Goal: Complete application form

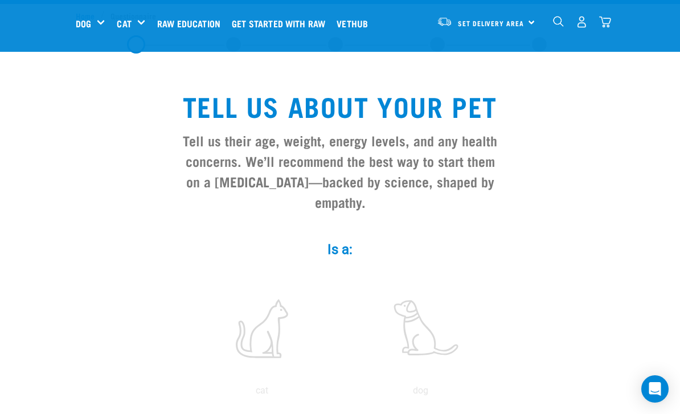
scroll to position [168, 0]
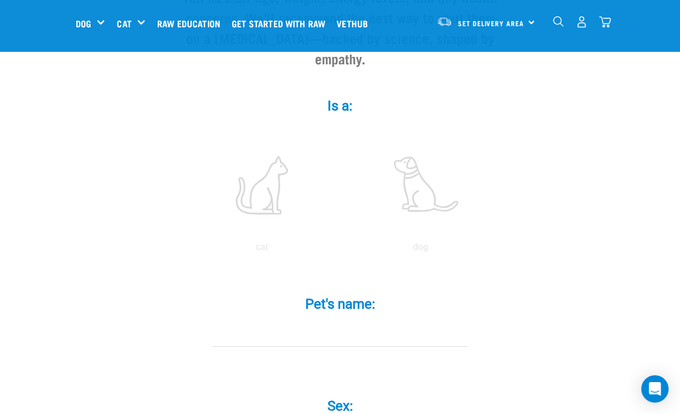
click at [269, 216] on label at bounding box center [262, 185] width 154 height 97
click at [183, 250] on input "radio" at bounding box center [183, 250] width 0 height 0
radio input "true"
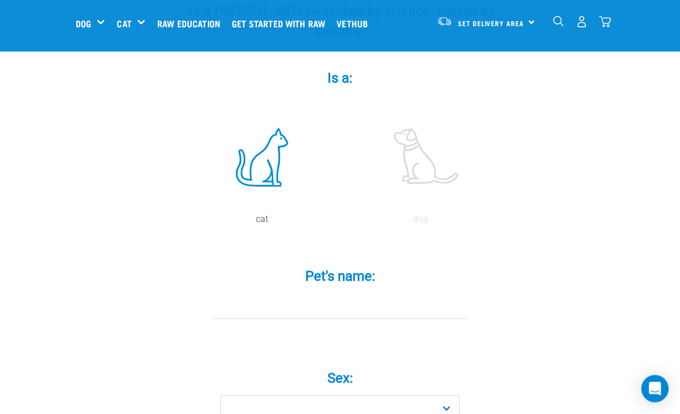
scroll to position [253, 0]
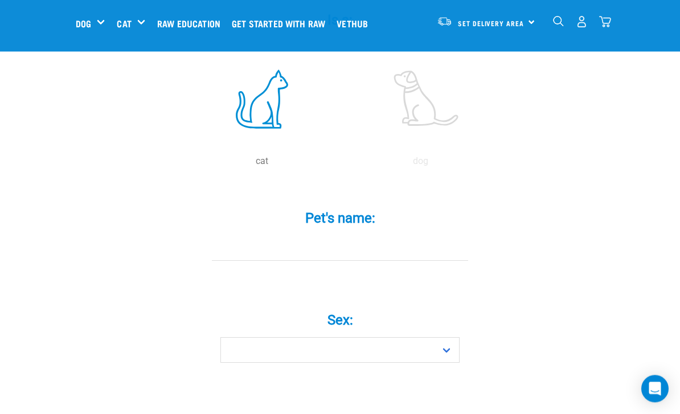
click at [263, 259] on input "Pet's name: *" at bounding box center [340, 249] width 256 height 26
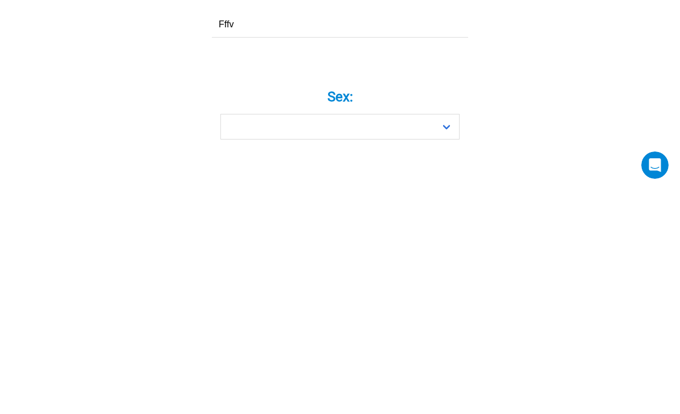
type input "Fffv"
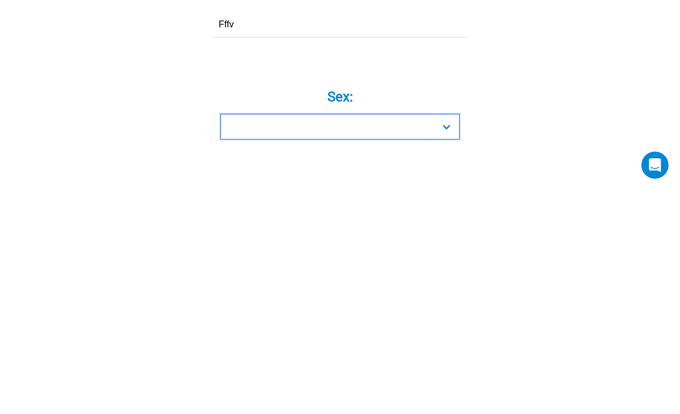
click at [248, 338] on select "Boy Girl" at bounding box center [339, 351] width 239 height 26
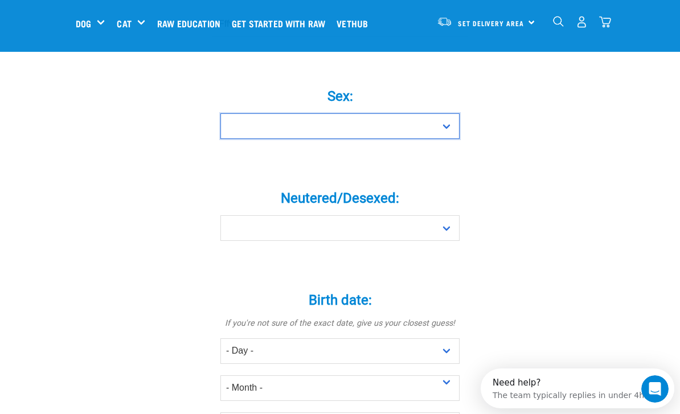
select select "girl"
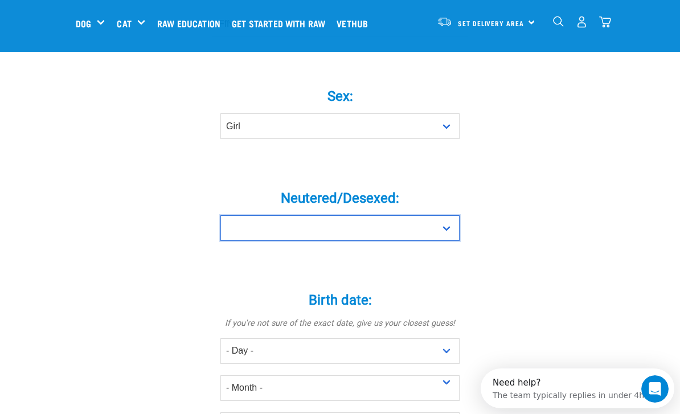
click at [245, 241] on select "Yes No" at bounding box center [339, 228] width 239 height 26
select select "yes"
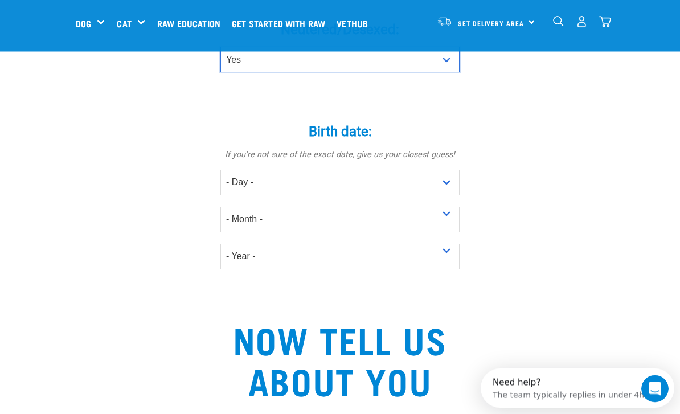
scroll to position [647, 0]
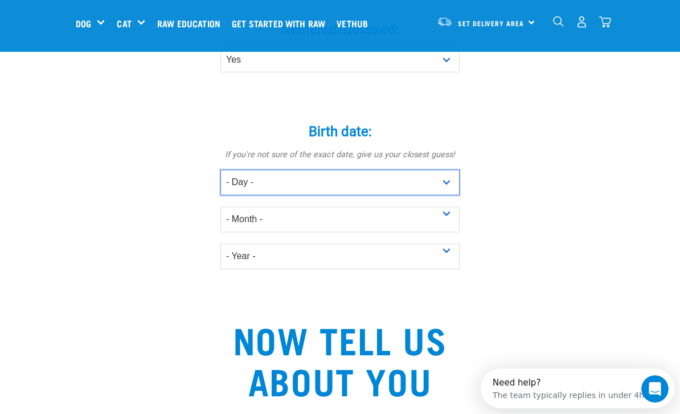
click at [248, 190] on select "- Day - 1 2 3 4 5 6 7 8 9 10 11 12 13 14 15 16 17 18 19 20 21 22 23 24 25 26 27" at bounding box center [339, 183] width 239 height 26
select select "15"
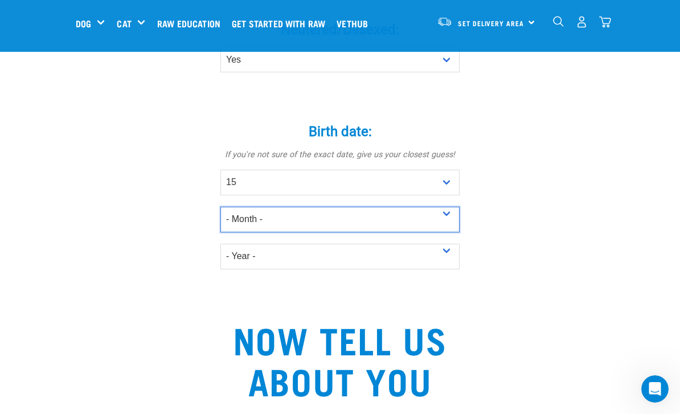
click at [238, 230] on select "- Month - January February March April May June July August September October N…" at bounding box center [339, 220] width 239 height 26
select select "November"
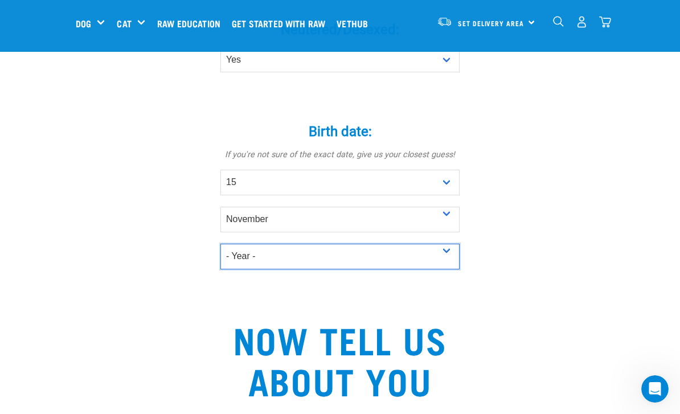
click at [238, 269] on select "- Year - 2025 2024 2023 2022 2021 2020 2019 2018 2017 2016 2015 2014 2013 2012" at bounding box center [339, 257] width 239 height 26
select select "2021"
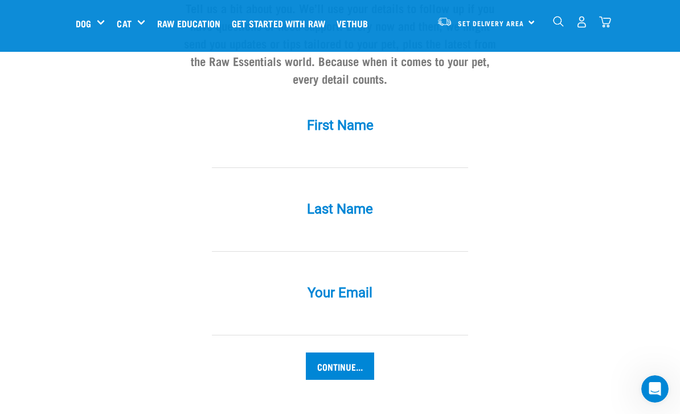
scroll to position [1067, 0]
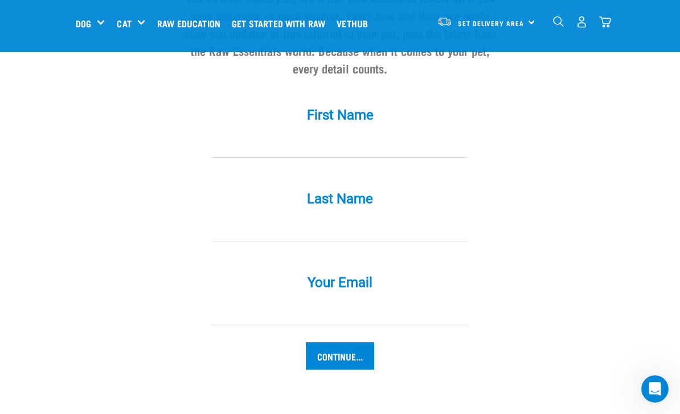
click at [289, 154] on input "First Name *" at bounding box center [340, 145] width 256 height 26
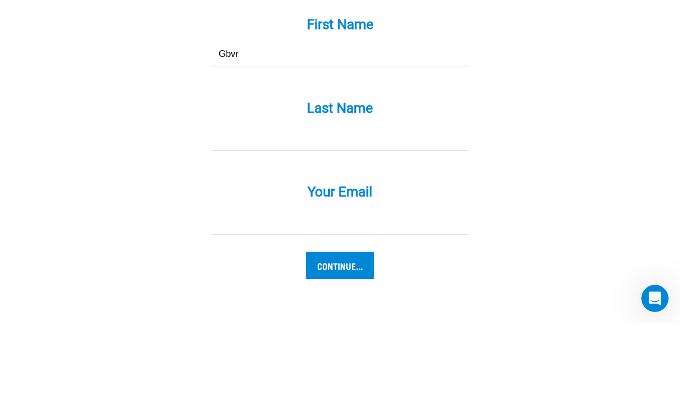
type input "Gbvr"
click at [270, 189] on label "Last Name *" at bounding box center [340, 199] width 342 height 21
click at [270, 216] on input "Last Name *" at bounding box center [340, 229] width 256 height 26
click at [238, 189] on label "Last Name *" at bounding box center [340, 199] width 342 height 21
click at [238, 216] on input "G" at bounding box center [340, 229] width 256 height 26
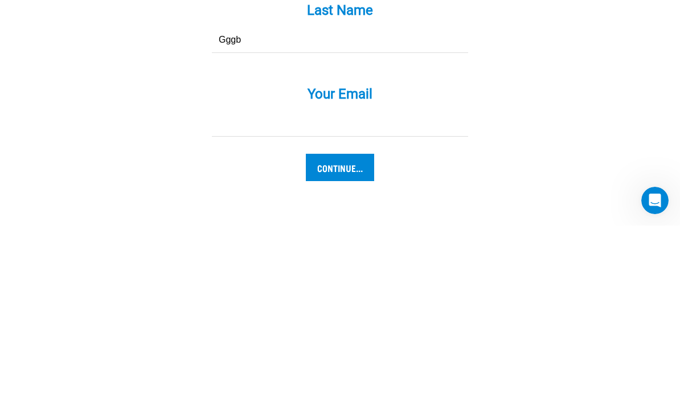
type input "Gggb"
click at [271, 300] on input "Your Email *" at bounding box center [340, 313] width 256 height 26
type input "fre@gmail.com"
click at [330, 342] on input "Continue..." at bounding box center [340, 355] width 68 height 27
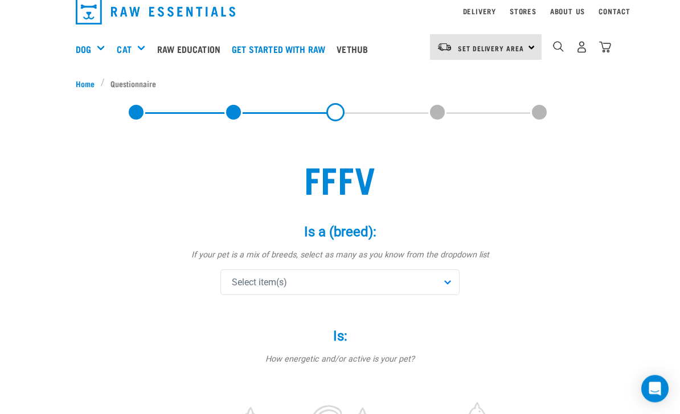
click at [242, 287] on span "Select item(s)" at bounding box center [259, 283] width 55 height 14
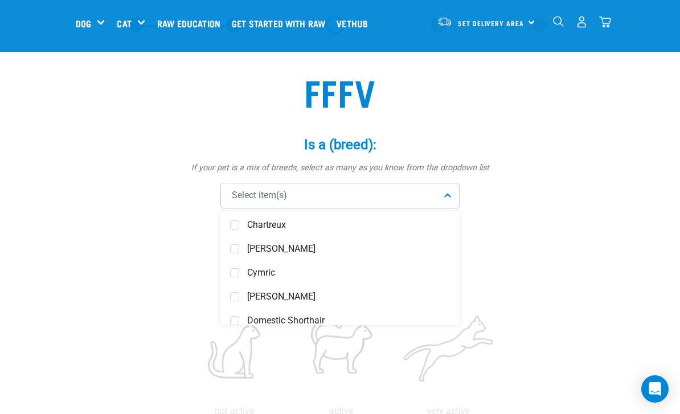
scroll to position [284, 0]
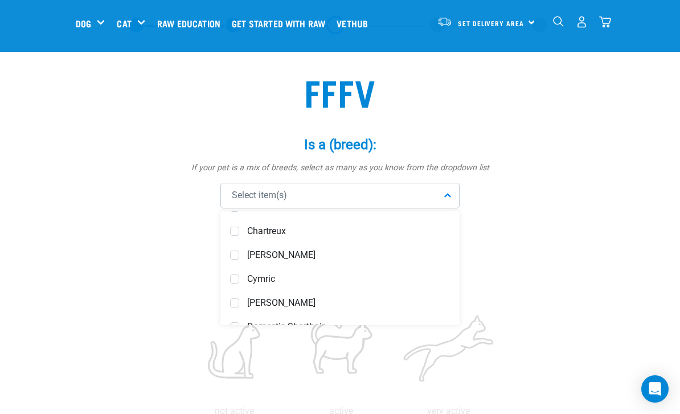
click at [236, 252] on span at bounding box center [234, 255] width 9 height 9
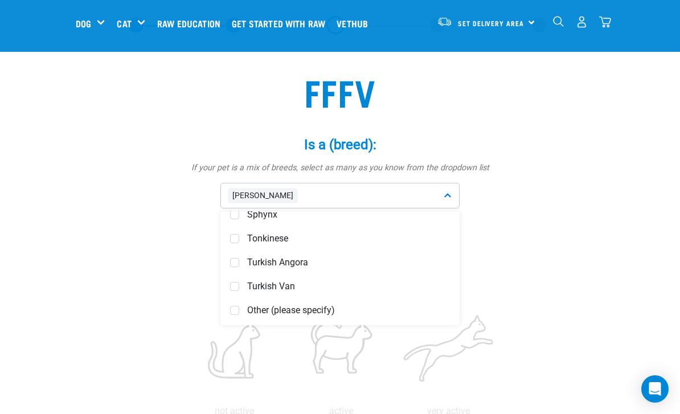
scroll to position [874, 0]
click at [239, 310] on div "Other (please specify)" at bounding box center [340, 310] width 234 height 24
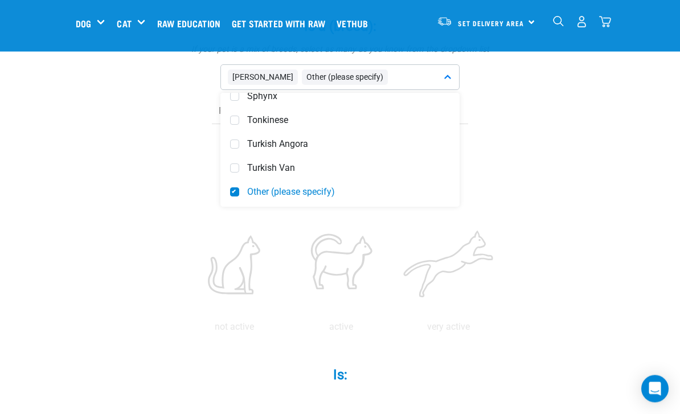
scroll to position [162, 0]
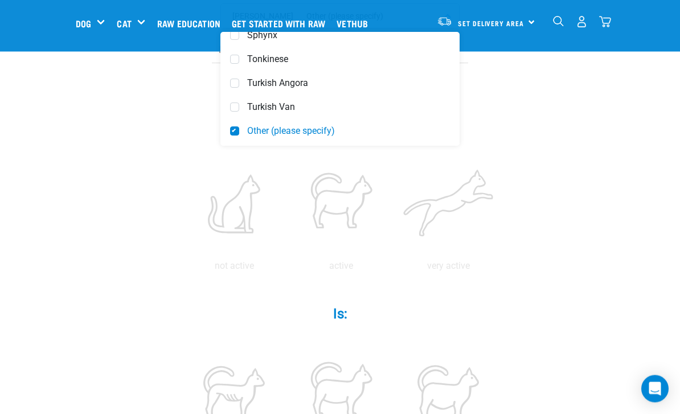
click at [155, 156] on div "Fffv Is a (breed): * If your pet is a mix of breeds, select as many as you know…" at bounding box center [340, 412] width 529 height 1086
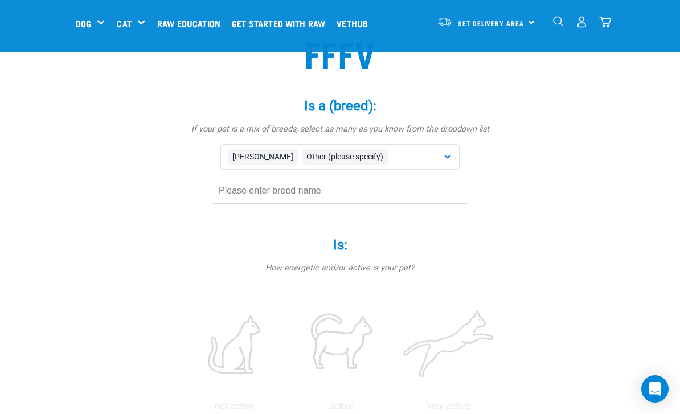
scroll to position [82, 0]
click at [249, 183] on input "text" at bounding box center [340, 192] width 256 height 26
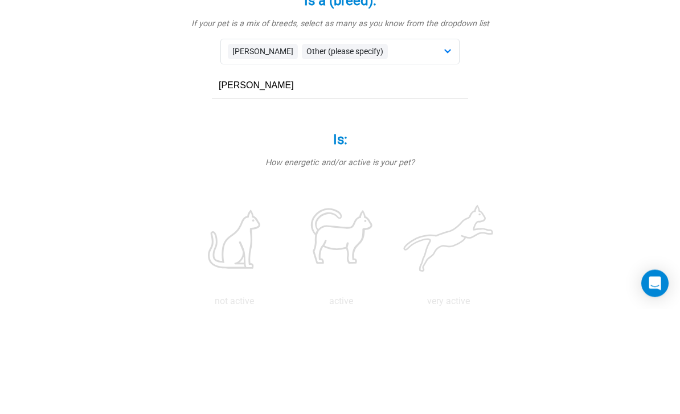
scroll to position [188, 0]
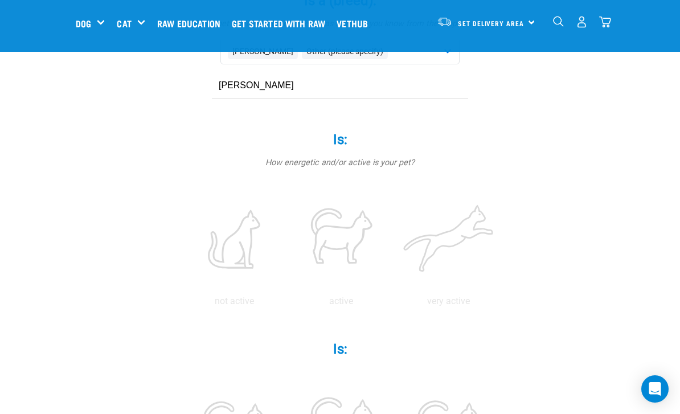
click at [258, 83] on input "Maggie" at bounding box center [340, 86] width 256 height 26
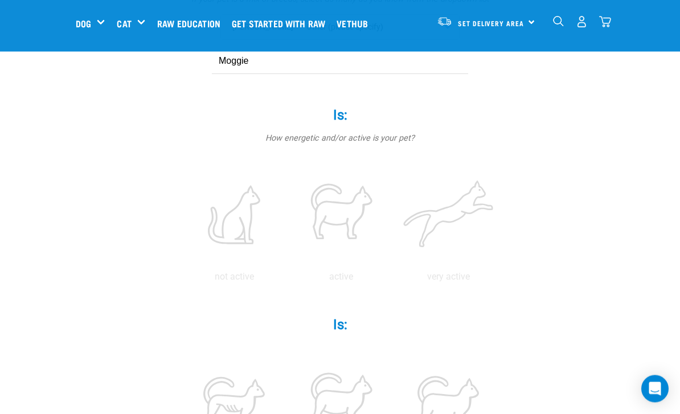
scroll to position [212, 0]
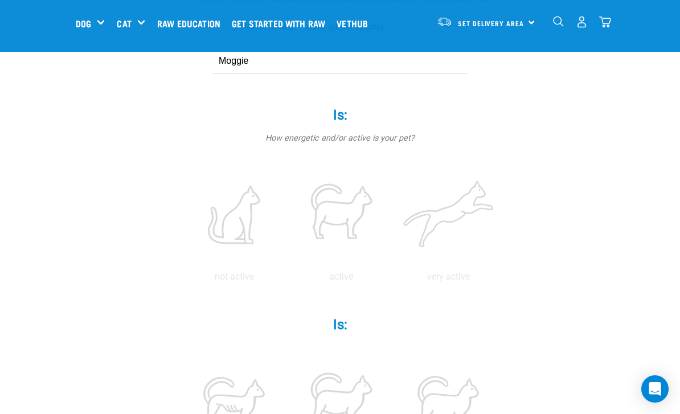
type input "Moggie"
click at [392, 198] on label at bounding box center [341, 214] width 103 height 97
click at [288, 280] on input "radio" at bounding box center [288, 280] width 0 height 0
radio input "true"
click at [397, 263] on label at bounding box center [448, 214] width 103 height 97
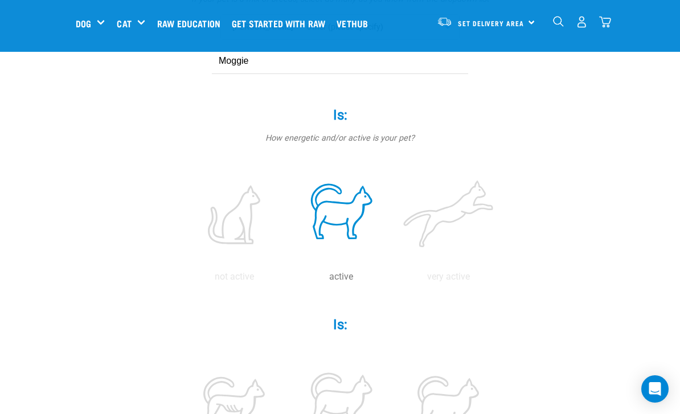
click at [395, 280] on input "radio" at bounding box center [395, 280] width 0 height 0
radio input "true"
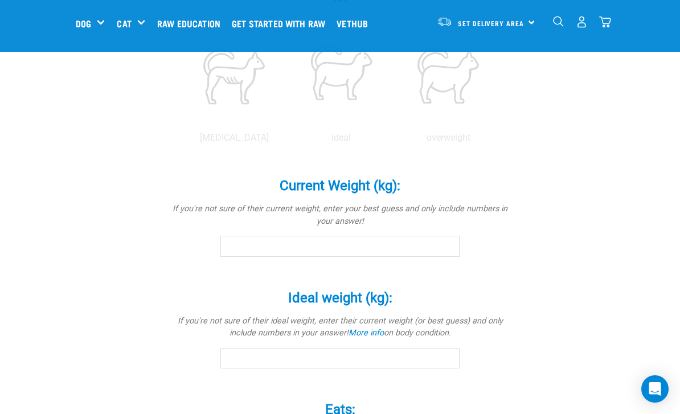
click at [392, 124] on label at bounding box center [341, 75] width 103 height 97
click at [288, 141] on input "radio" at bounding box center [288, 141] width 0 height 0
radio input "true"
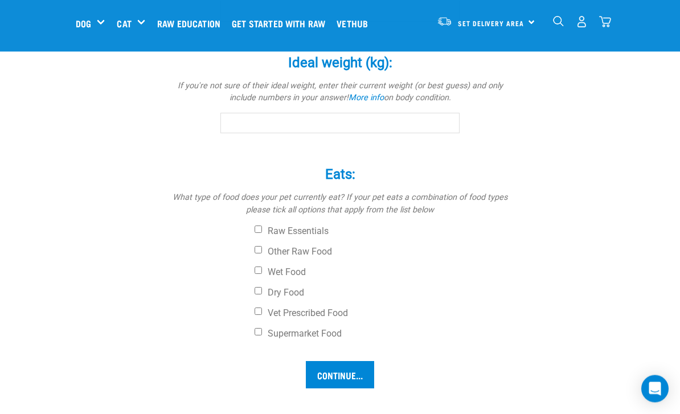
scroll to position [776, 0]
click at [363, 21] on input "Current Weight (kg): *" at bounding box center [339, 11] width 239 height 21
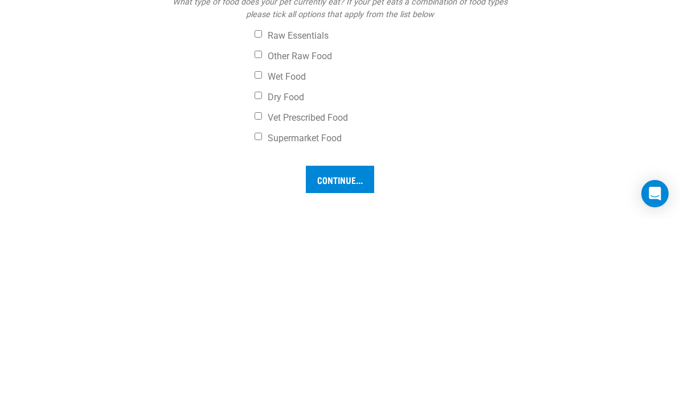
type input "4"
click at [431, 133] on input "Ideal weight (kg): *" at bounding box center [339, 123] width 239 height 21
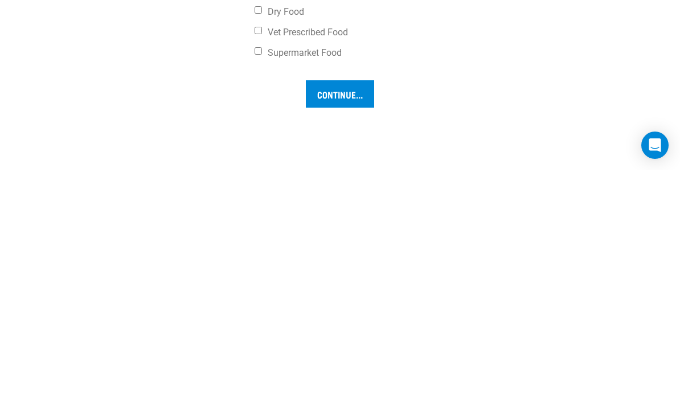
scroll to position [1057, 0]
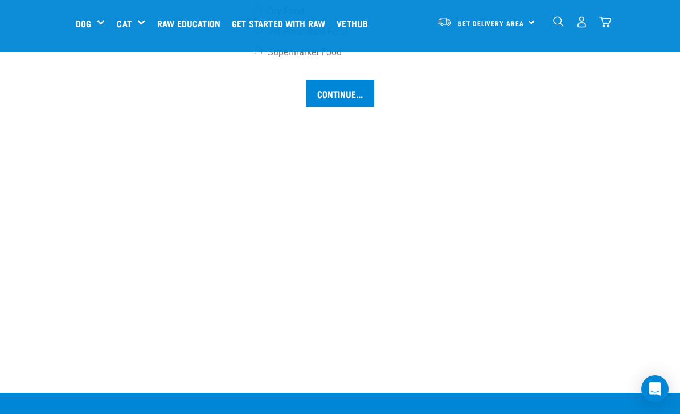
type input "4"
checkbox input "true"
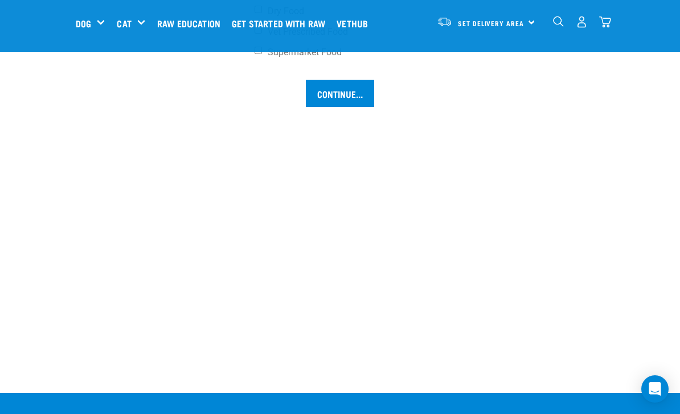
click at [259, 13] on input "Dry Food" at bounding box center [258, 9] width 7 height 7
checkbox input "true"
click at [258, 54] on input "Supermarket Food" at bounding box center [258, 50] width 7 height 7
checkbox input "true"
click at [333, 107] on input "Continue..." at bounding box center [340, 93] width 68 height 27
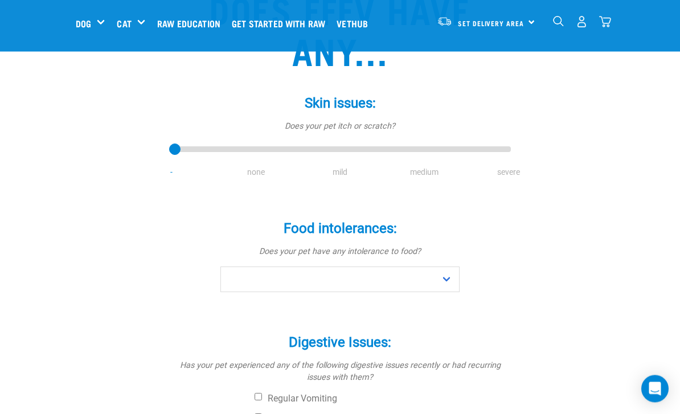
scroll to position [128, 0]
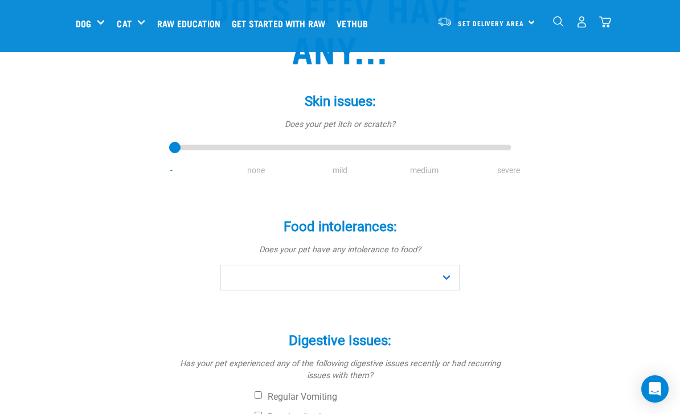
click at [251, 177] on div "Skin issues: * Does your pet itch or scratch? - none mild medium severe" at bounding box center [340, 135] width 342 height 116
click at [255, 177] on div "Skin issues: * Does your pet itch or scratch? - none mild medium severe" at bounding box center [340, 135] width 342 height 116
click at [256, 168] on li "none" at bounding box center [256, 171] width 84 height 12
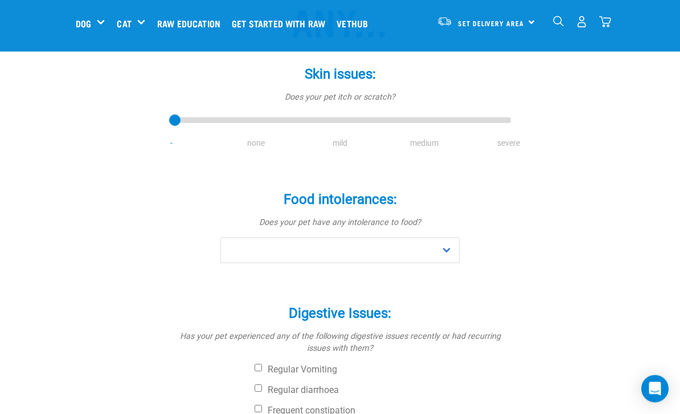
scroll to position [156, 0]
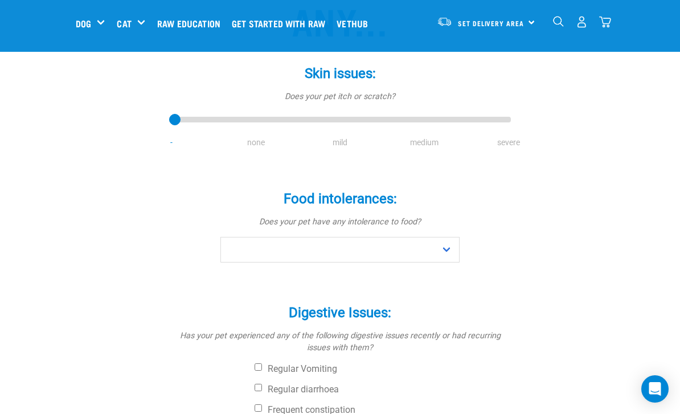
type input "1"
click at [250, 118] on input "range" at bounding box center [340, 120] width 342 height 16
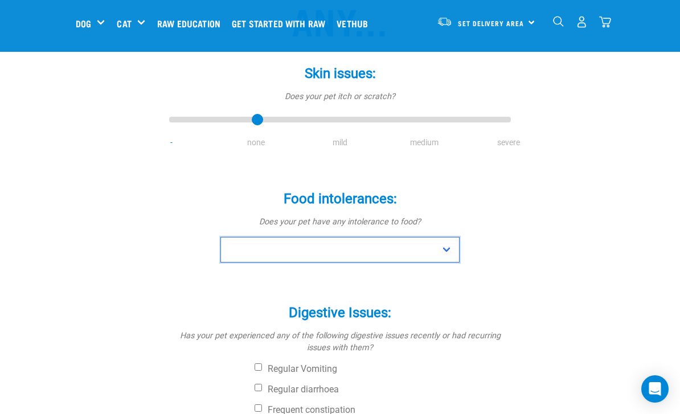
click at [255, 252] on select "No Yes" at bounding box center [339, 250] width 239 height 26
select select "no"
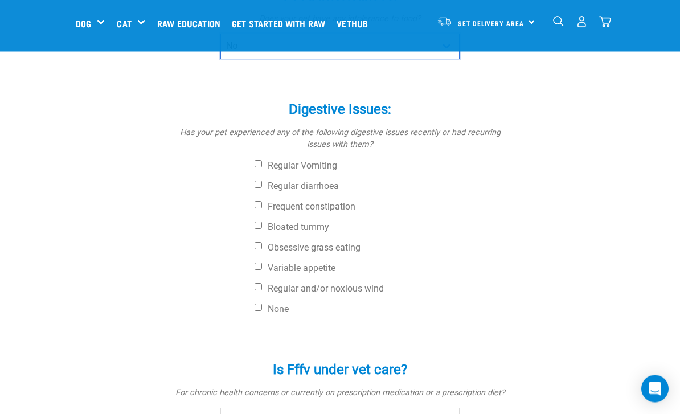
scroll to position [359, 0]
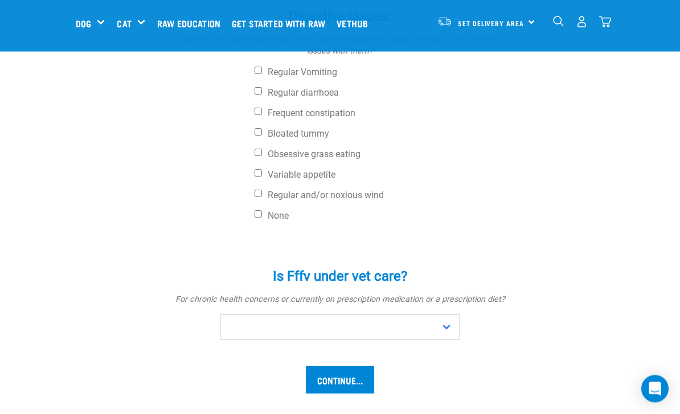
click at [259, 214] on input "None" at bounding box center [258, 214] width 7 height 7
checkbox input "true"
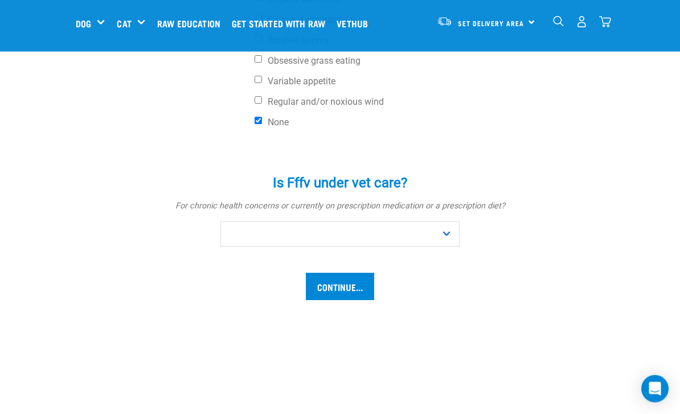
scroll to position [546, 0]
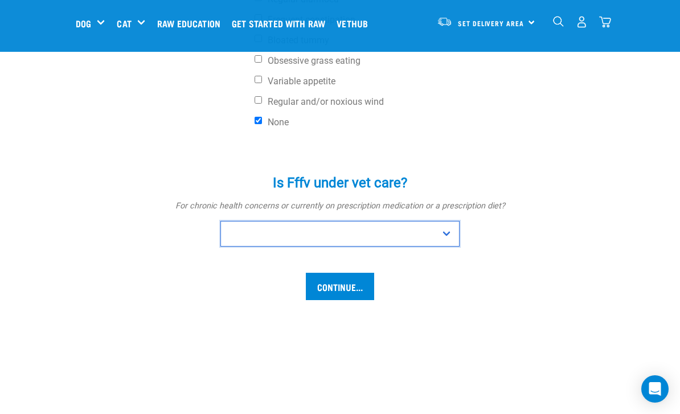
click at [246, 234] on select "No Yes" at bounding box center [339, 234] width 239 height 26
select select "no"
click at [333, 289] on input "Continue..." at bounding box center [340, 286] width 68 height 27
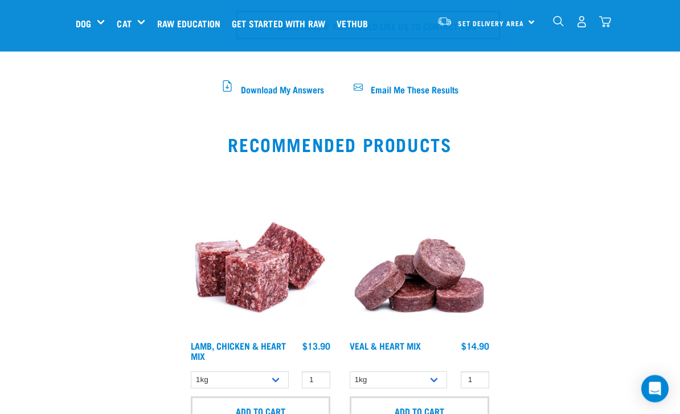
scroll to position [675, 0]
